Goal: Navigation & Orientation: Go to known website

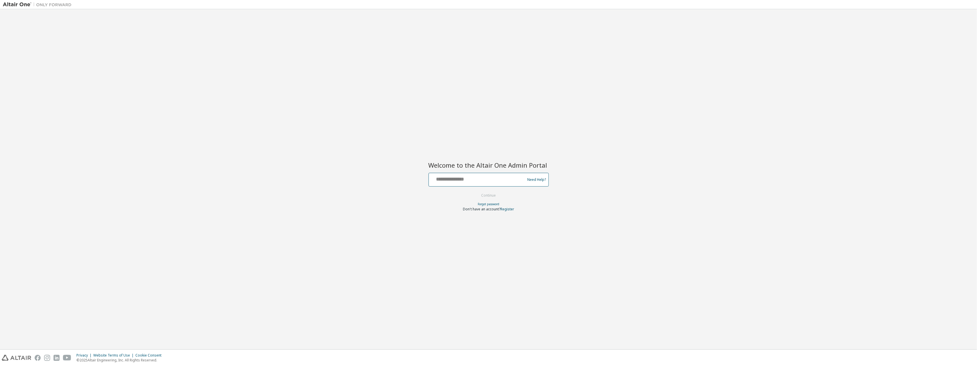
click at [508, 176] on input "text" at bounding box center [478, 178] width 94 height 8
